Goal: Check status: Check status

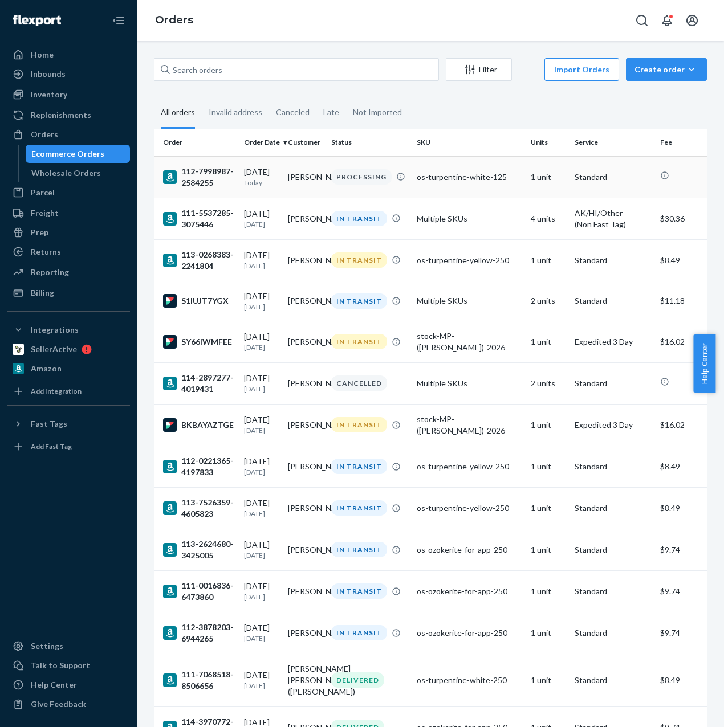
click at [294, 185] on td "[PERSON_NAME]" at bounding box center [305, 177] width 44 height 42
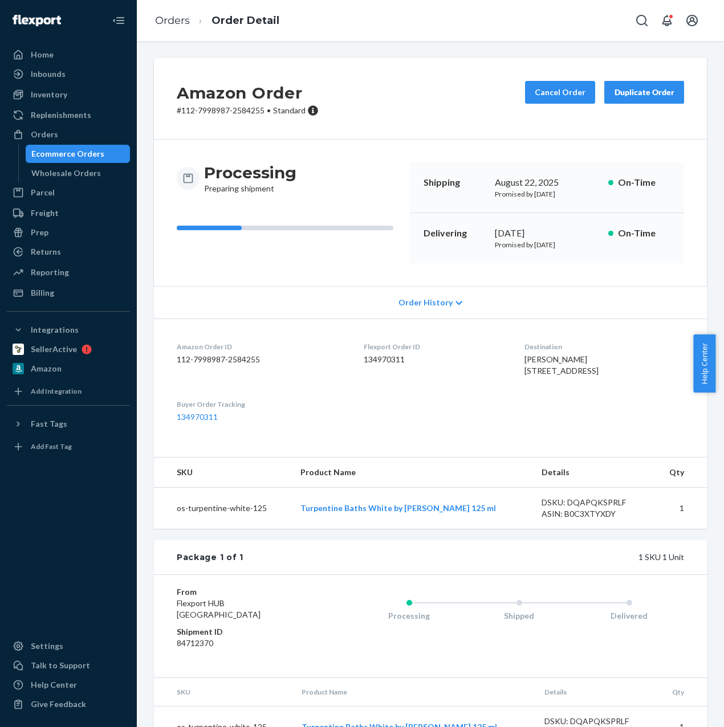
click at [628, 95] on div "Duplicate Order" at bounding box center [644, 92] width 60 height 11
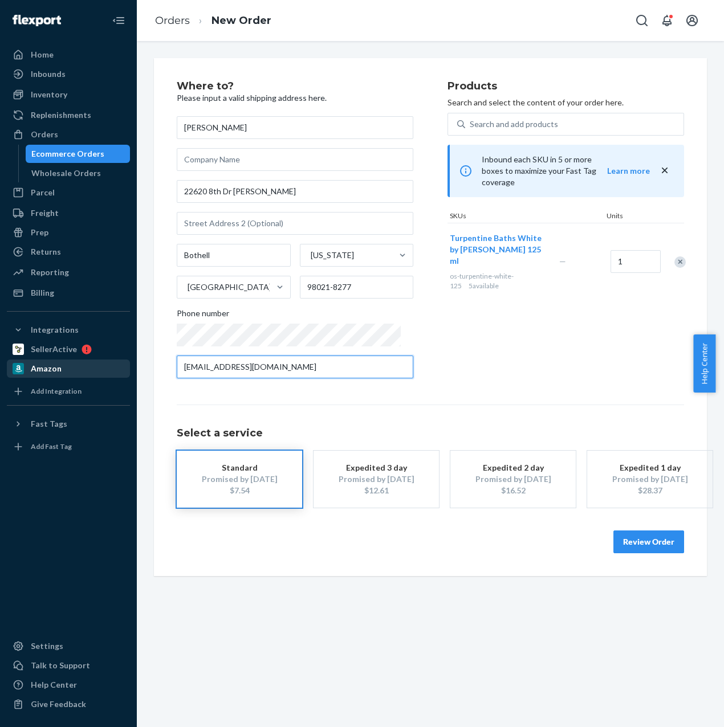
drag, startPoint x: 361, startPoint y: 371, endPoint x: 120, endPoint y: 371, distance: 241.0
click at [120, 371] on div "Home Inbounds Shipping Plans Problems Inventory Products Replenishments Orders …" at bounding box center [362, 363] width 724 height 727
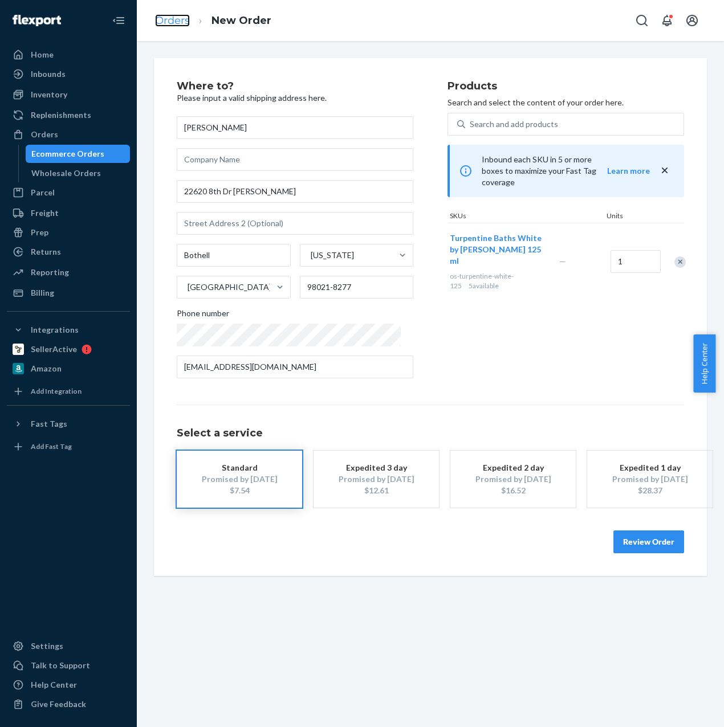
click at [165, 23] on link "Orders" at bounding box center [172, 20] width 35 height 13
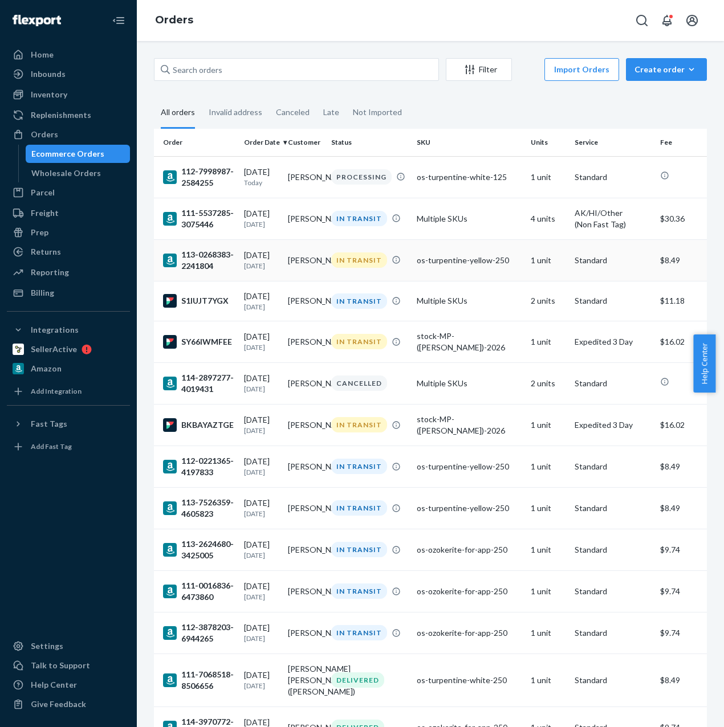
click at [310, 260] on td "[PERSON_NAME]" at bounding box center [305, 260] width 44 height 42
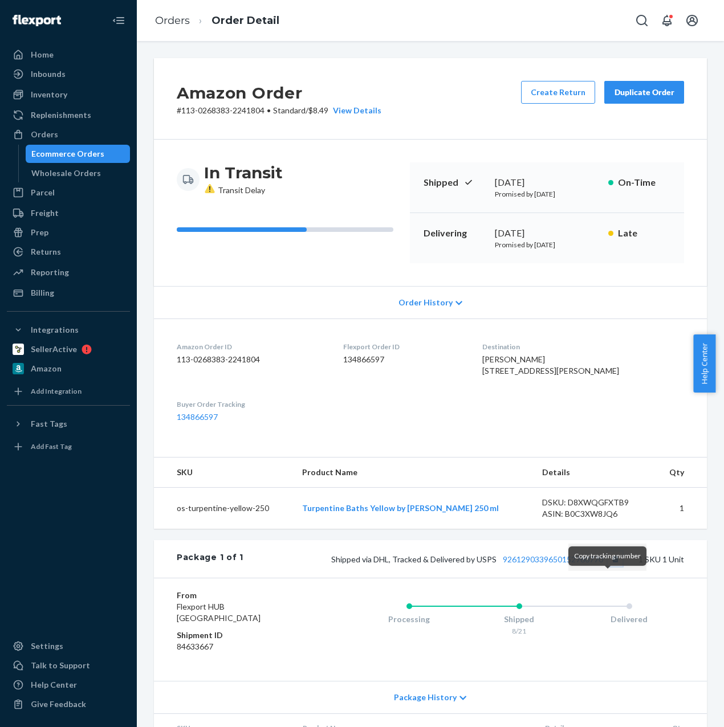
click at [607, 566] on button "Copy tracking number" at bounding box center [614, 559] width 15 height 15
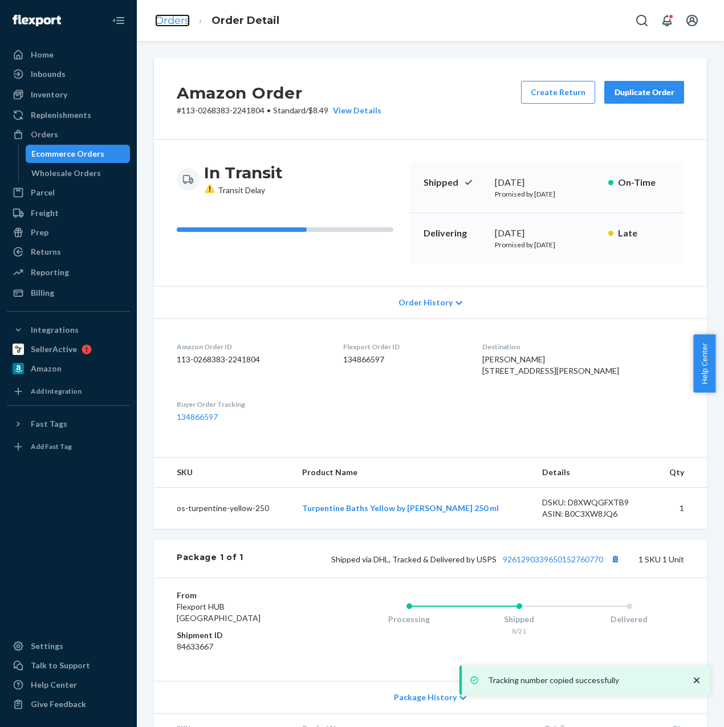
click at [173, 18] on link "Orders" at bounding box center [172, 20] width 35 height 13
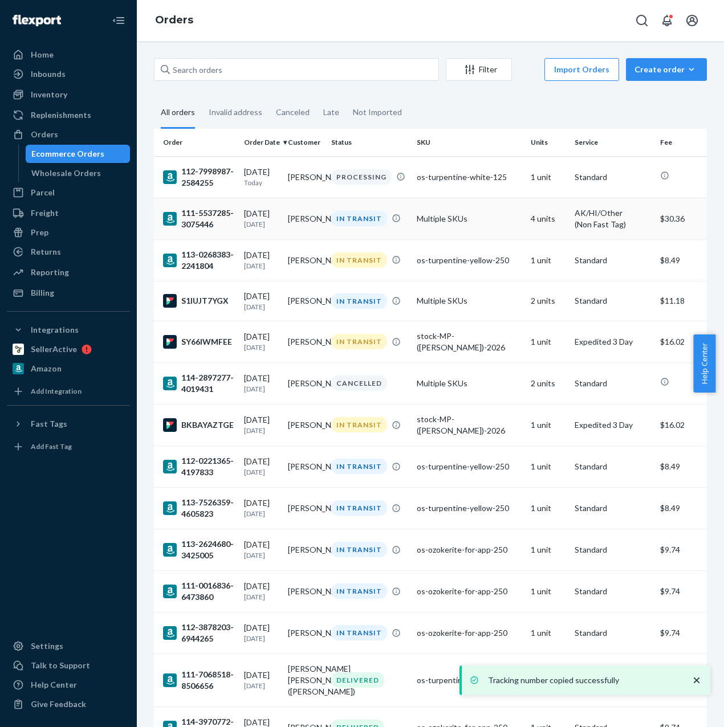
click at [253, 215] on div "[DATE] [DATE]" at bounding box center [261, 218] width 35 height 21
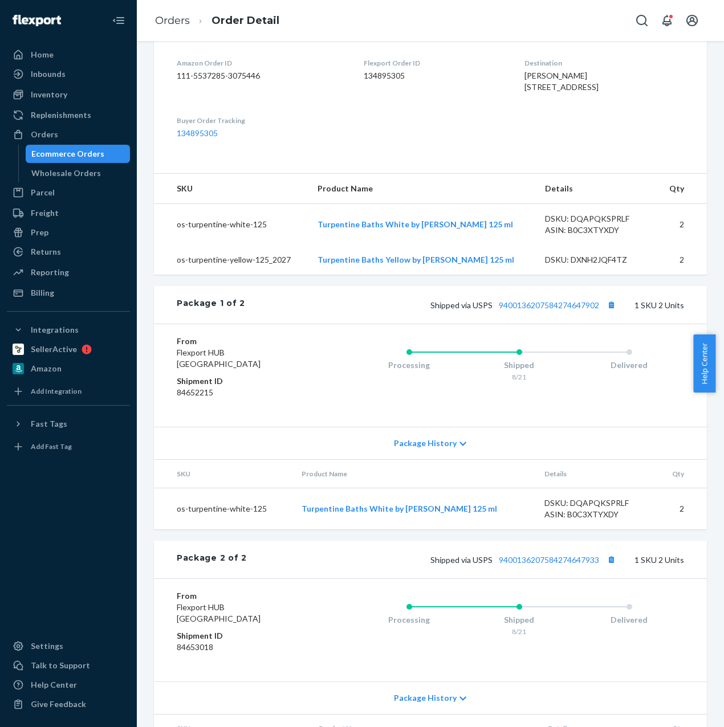
scroll to position [286, 0]
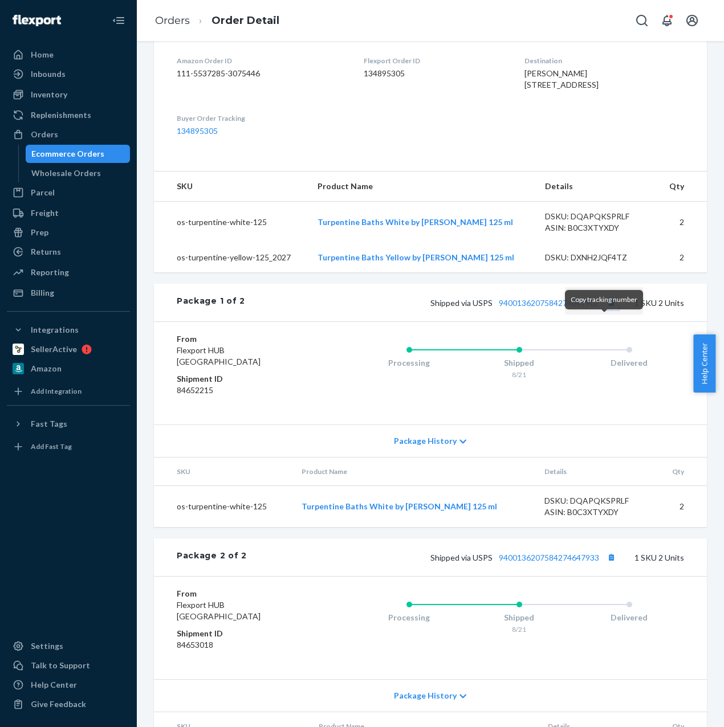
click at [605, 310] on button "Copy tracking number" at bounding box center [610, 302] width 15 height 15
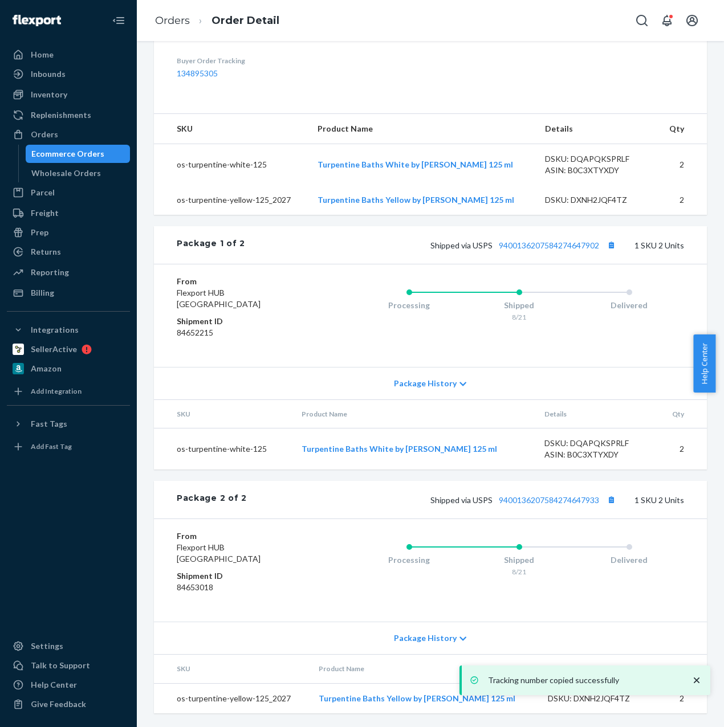
scroll to position [364, 0]
click at [606, 500] on button "Copy tracking number" at bounding box center [610, 499] width 15 height 15
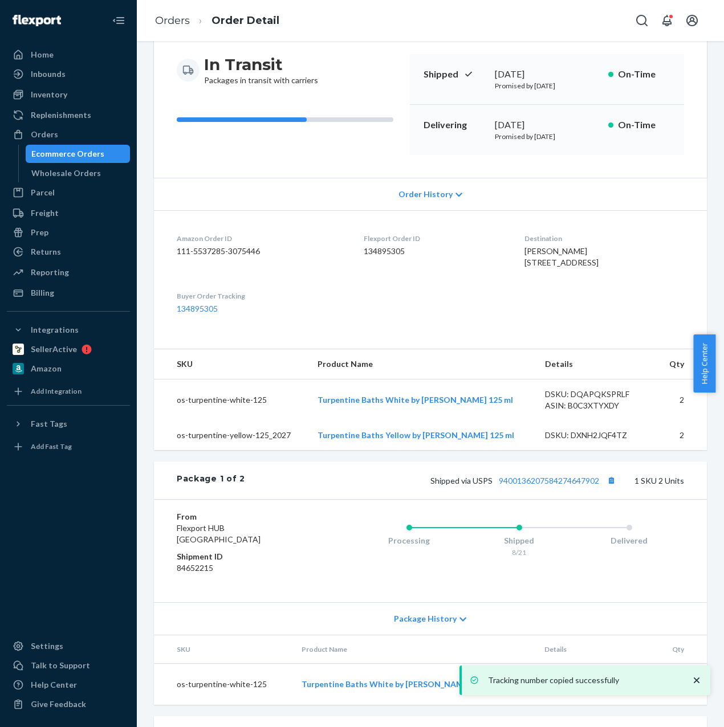
scroll to position [0, 0]
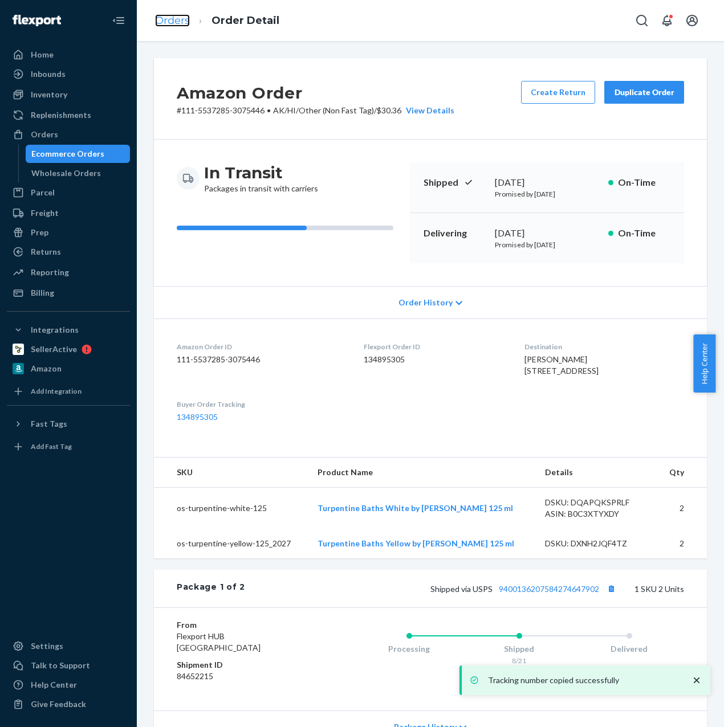
click at [161, 22] on link "Orders" at bounding box center [172, 20] width 35 height 13
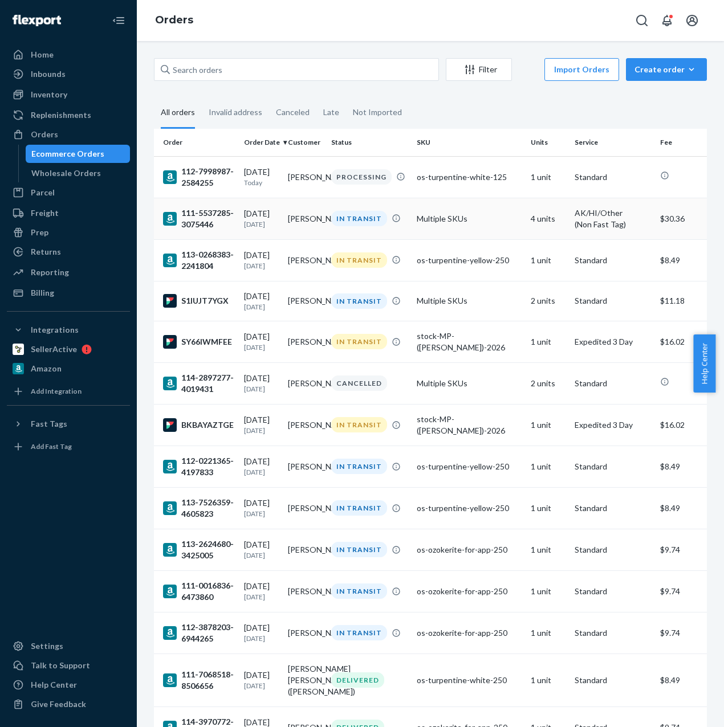
click at [315, 224] on td "[PERSON_NAME]" at bounding box center [305, 219] width 44 height 42
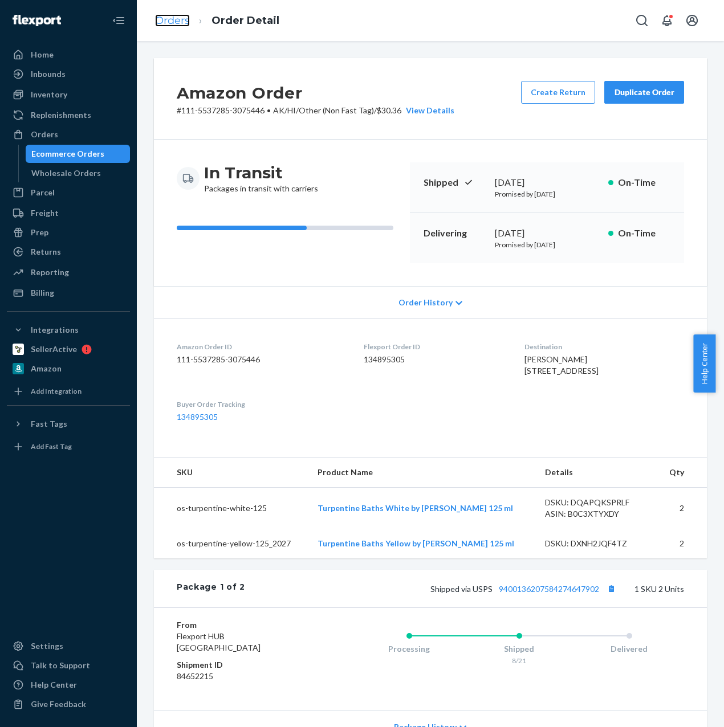
click at [171, 25] on link "Orders" at bounding box center [172, 20] width 35 height 13
